Goal: Information Seeking & Learning: Learn about a topic

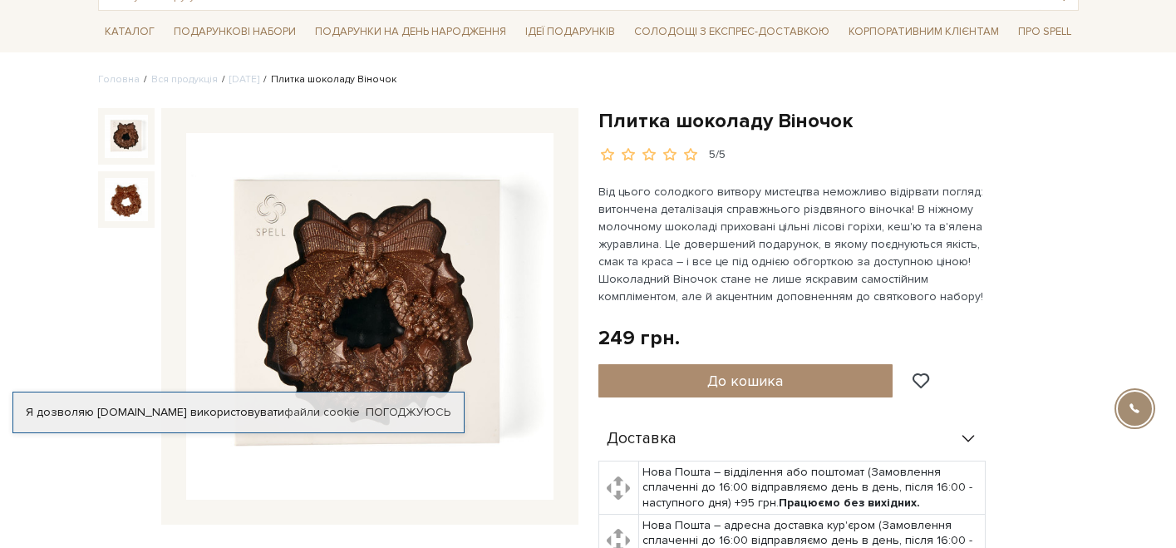
click at [1016, 262] on div "Плитка шоколаду Віночок [DATE] грн. Оплата частинами: До кошика" at bounding box center [838, 464] width 480 height 712
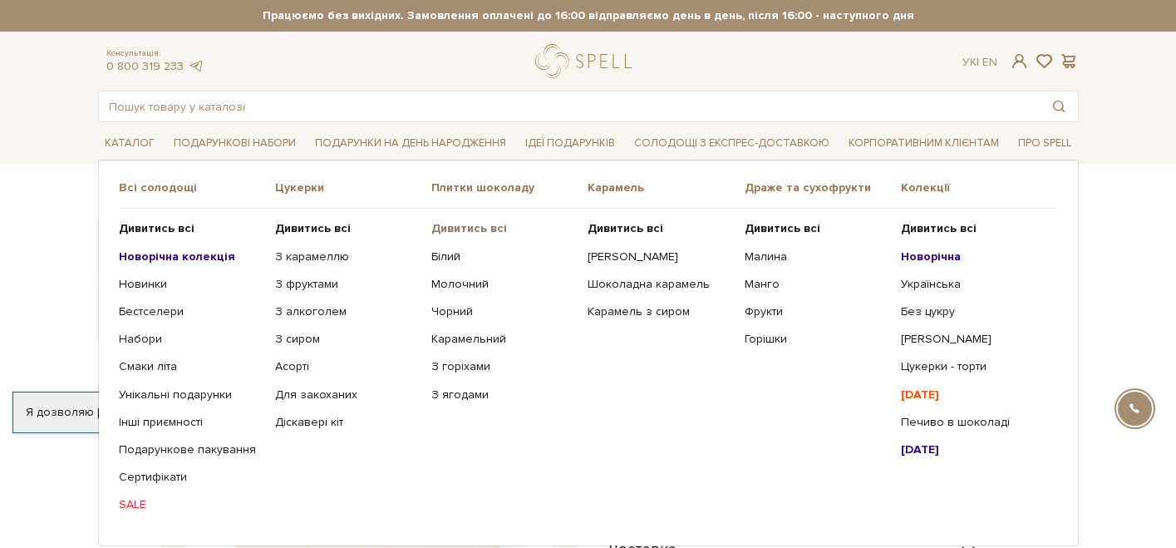
click at [463, 228] on b "Дивитись всі" at bounding box center [469, 228] width 76 height 14
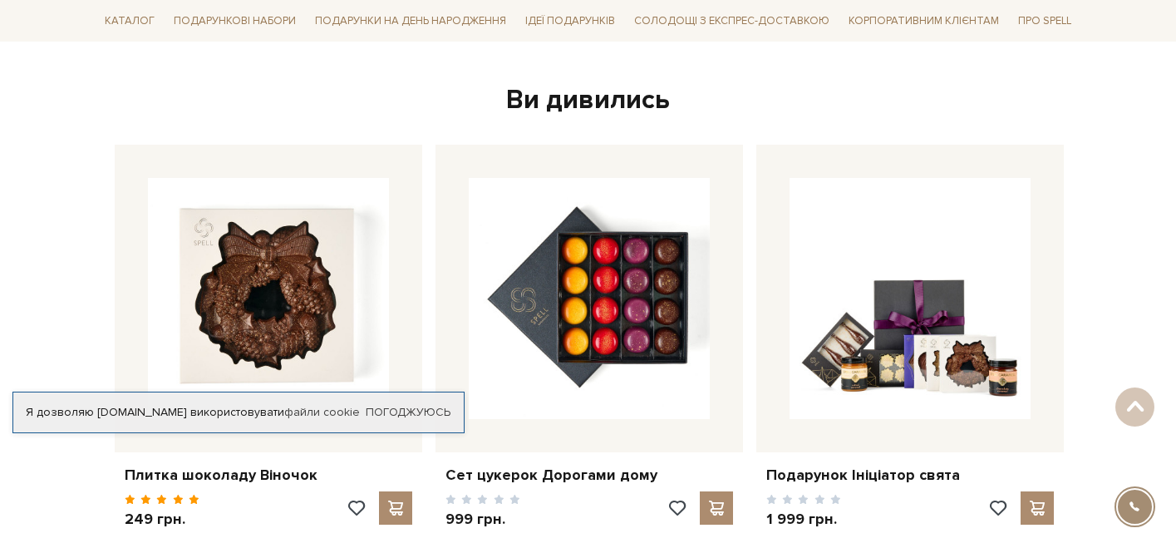
scroll to position [2651, 0]
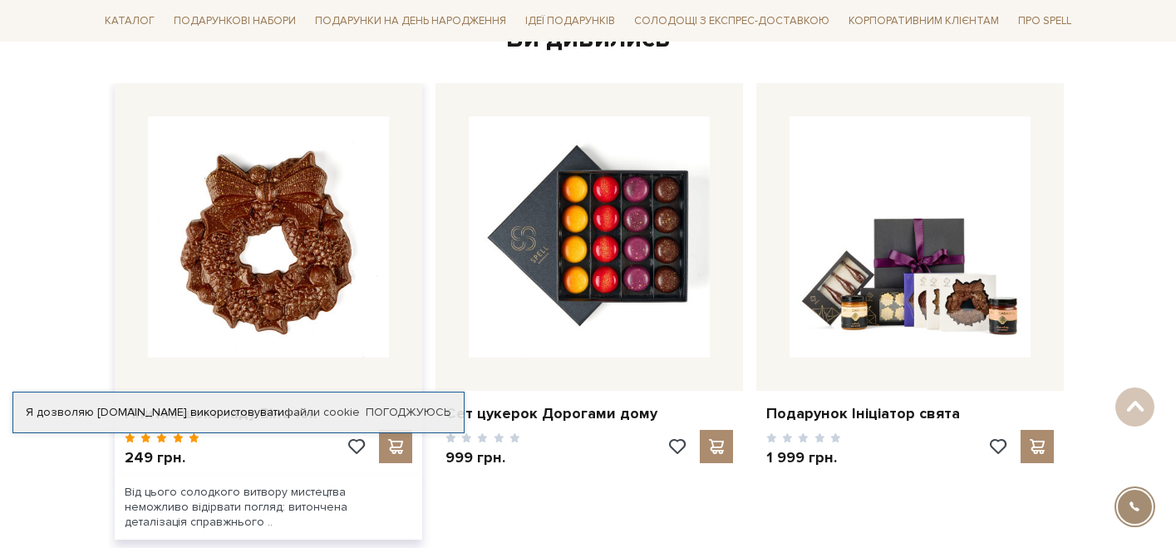
click at [325, 243] on img at bounding box center [268, 236] width 241 height 241
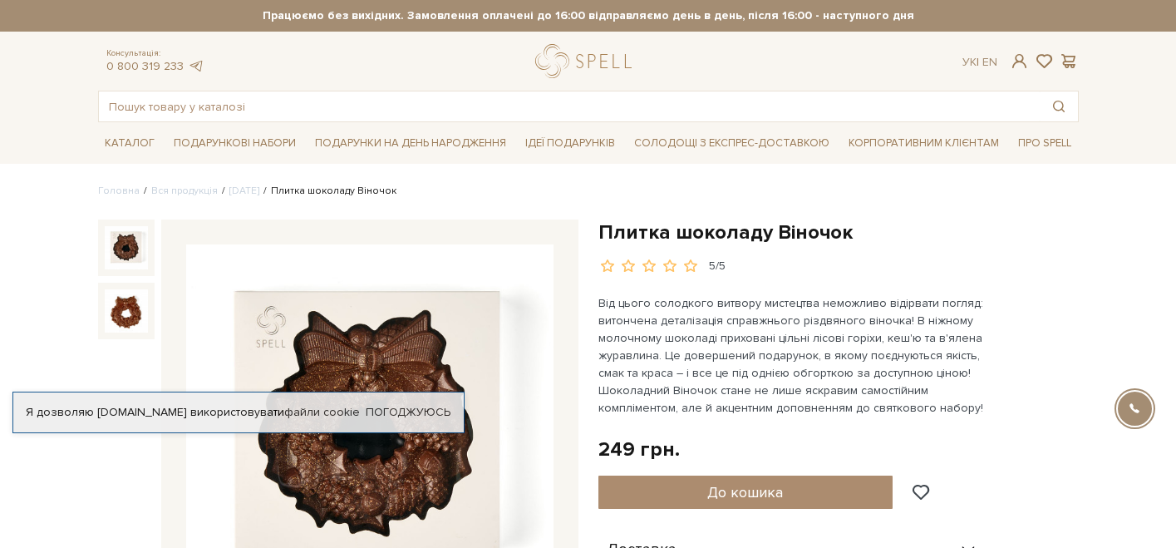
click at [385, 365] on img at bounding box center [369, 427] width 367 height 367
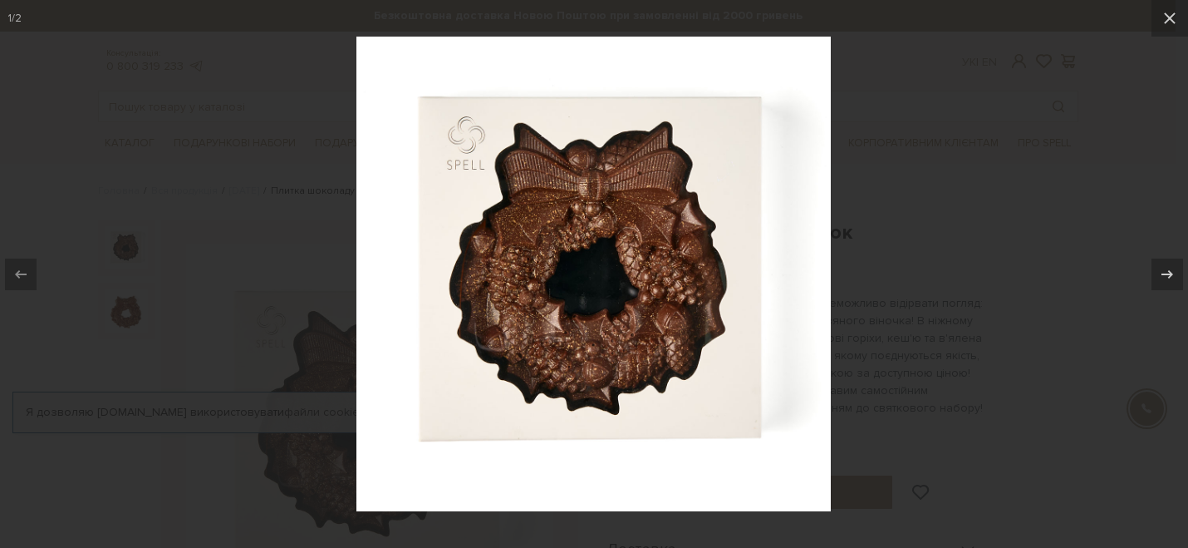
click at [406, 362] on img at bounding box center [594, 274] width 475 height 475
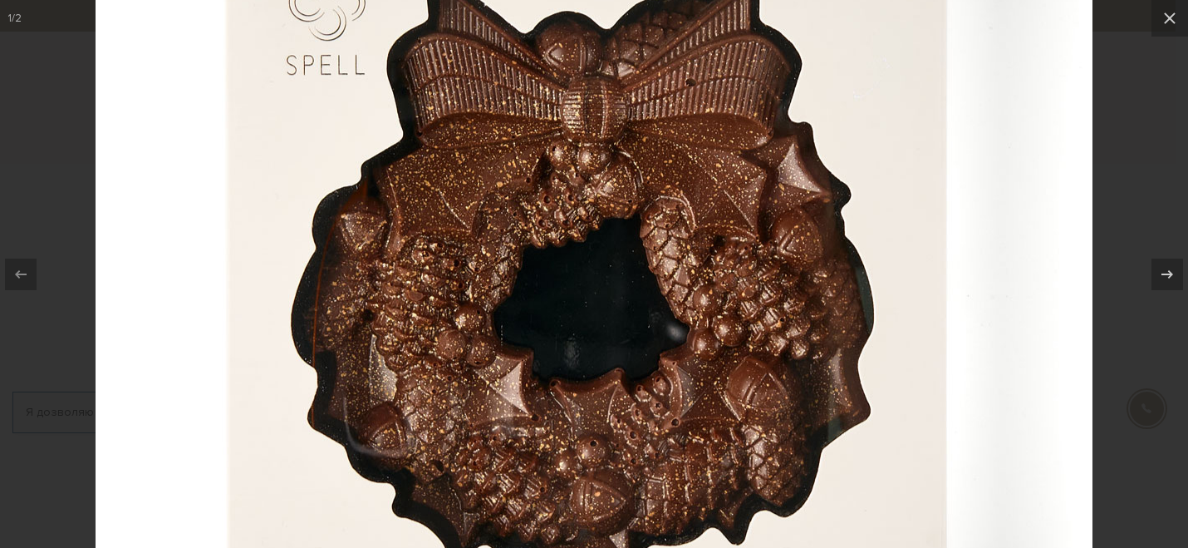
drag, startPoint x: 578, startPoint y: 278, endPoint x: 544, endPoint y: 387, distance: 114.1
click at [544, 388] on img at bounding box center [594, 294] width 997 height 997
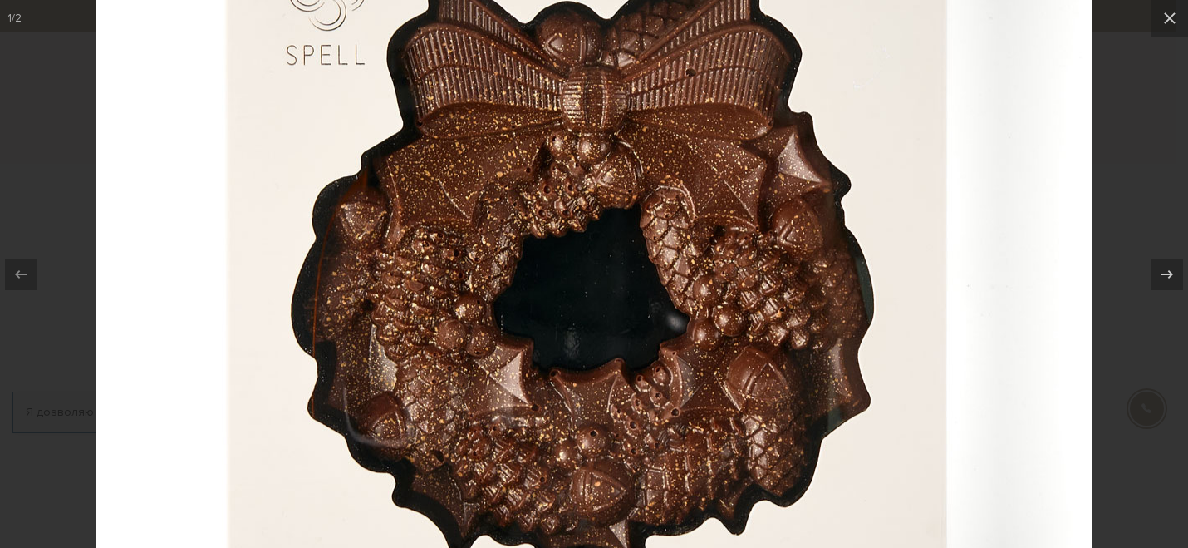
click at [526, 279] on img at bounding box center [594, 284] width 997 height 997
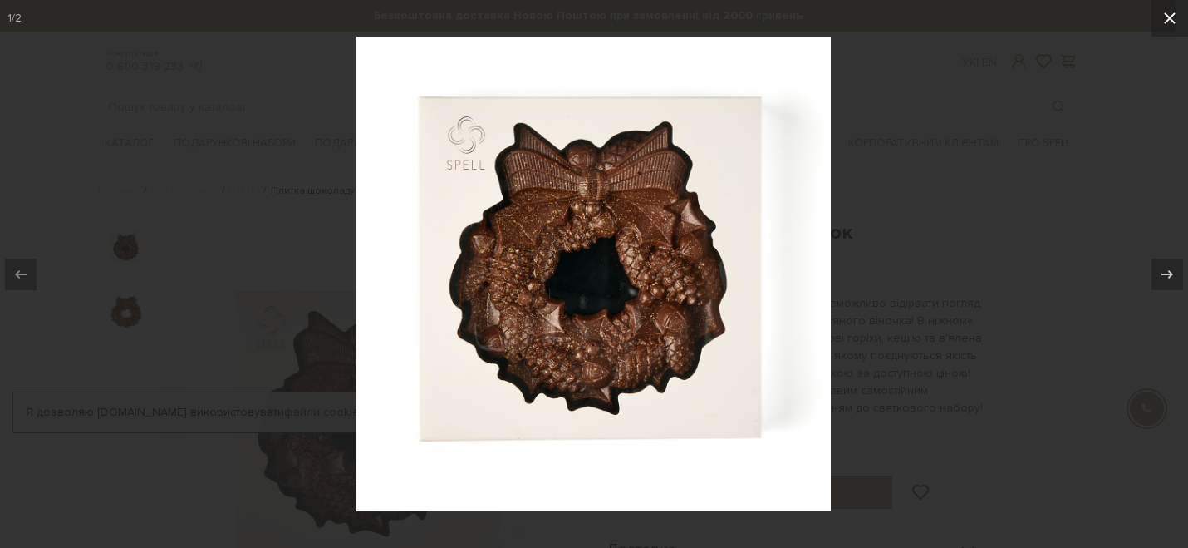
click at [1163, 18] on icon at bounding box center [1170, 18] width 20 height 20
